Goal: Task Accomplishment & Management: Manage account settings

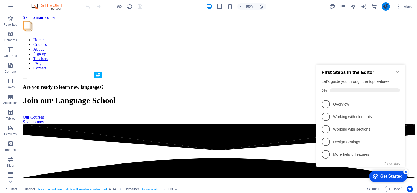
click at [0, 0] on icon "publish" at bounding box center [0, 0] width 0 height 0
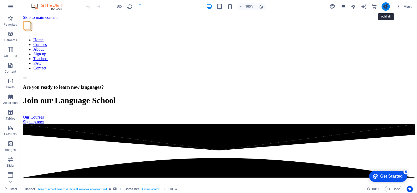
click at [0, 0] on icon "publish" at bounding box center [0, 0] width 0 height 0
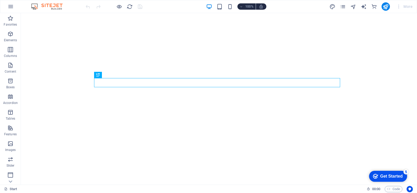
click at [400, 6] on icon "button" at bounding box center [398, 6] width 5 height 5
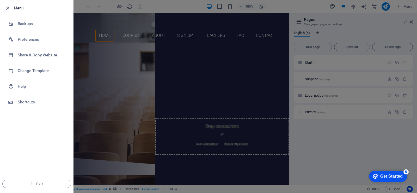
click at [122, 9] on div at bounding box center [208, 96] width 417 height 193
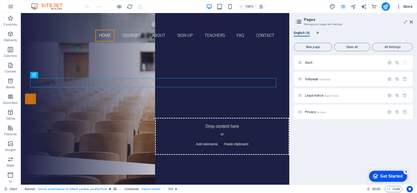
click at [404, 6] on span "More" at bounding box center [404, 6] width 16 height 5
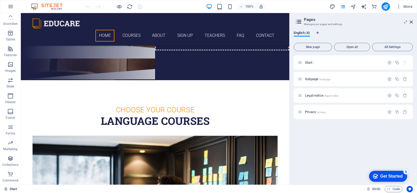
scroll to position [182, 0]
